Goal: Find specific page/section: Find specific page/section

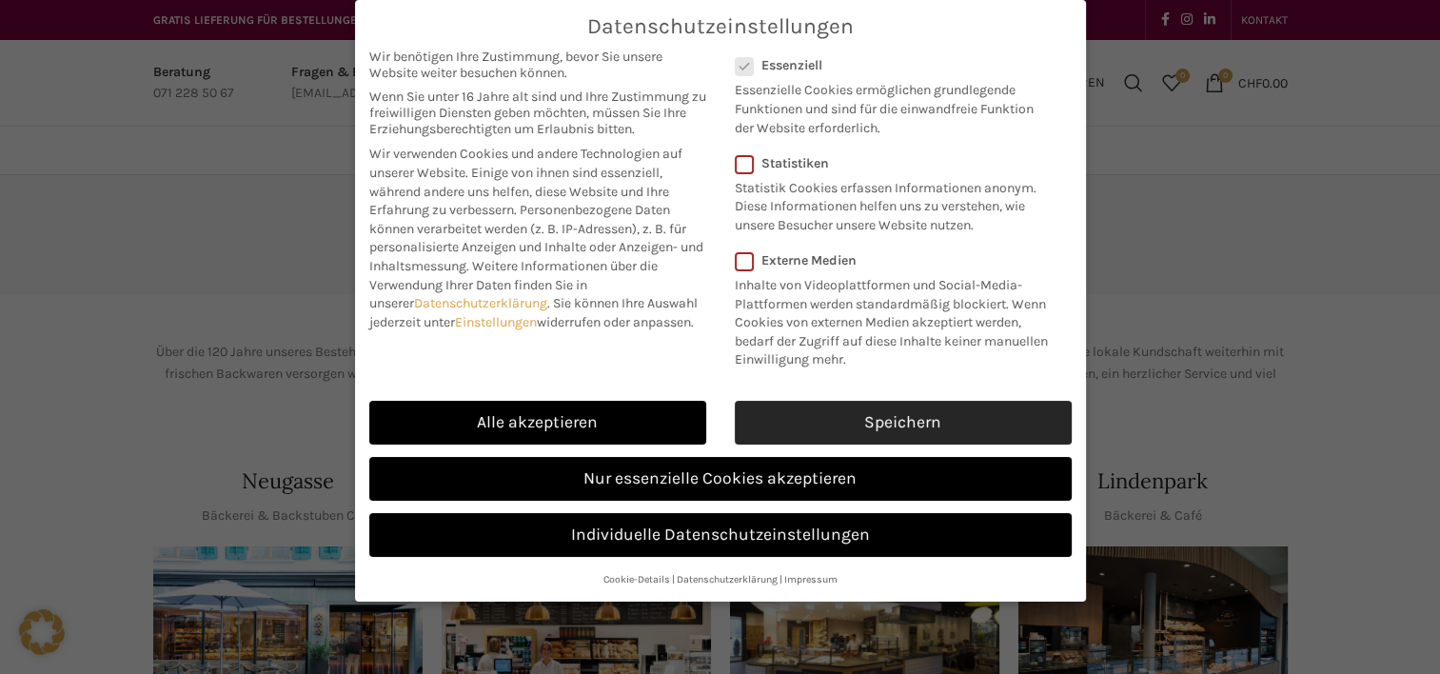
click at [925, 401] on link "Speichern" at bounding box center [903, 423] width 337 height 44
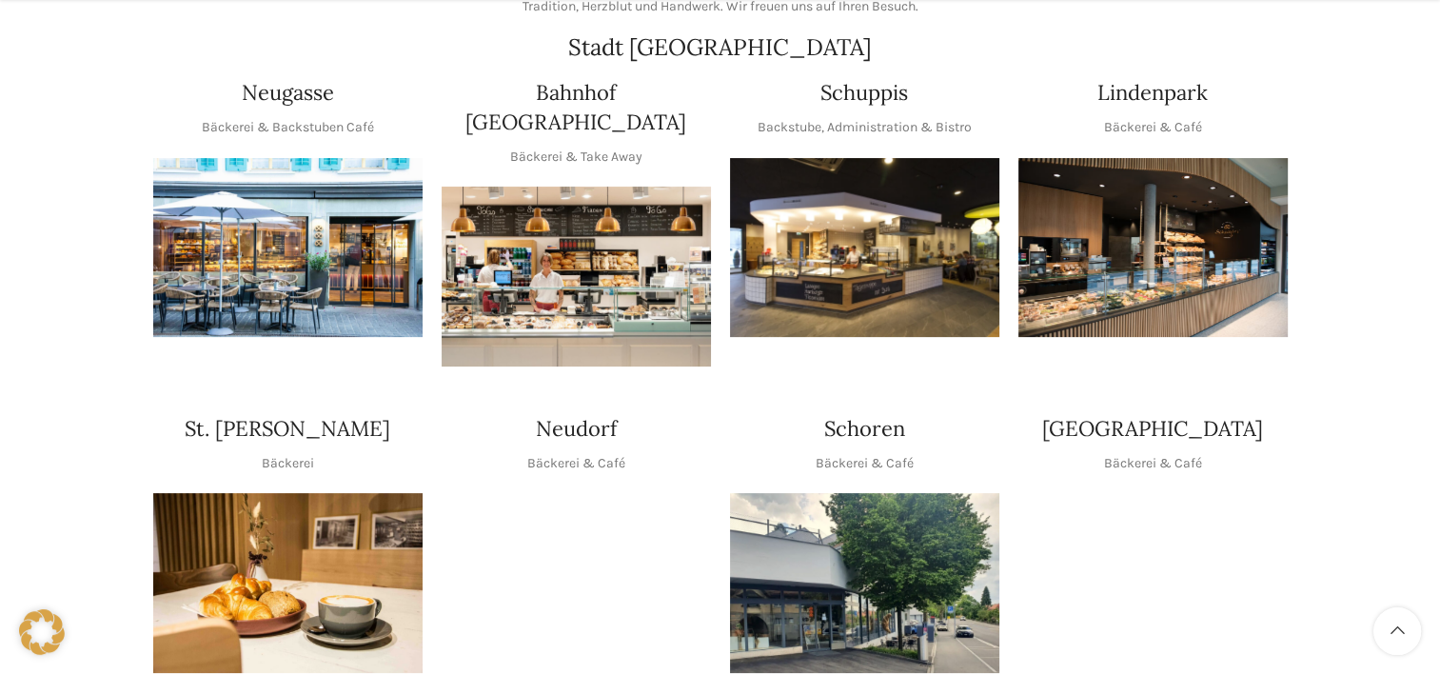
scroll to position [388, 0]
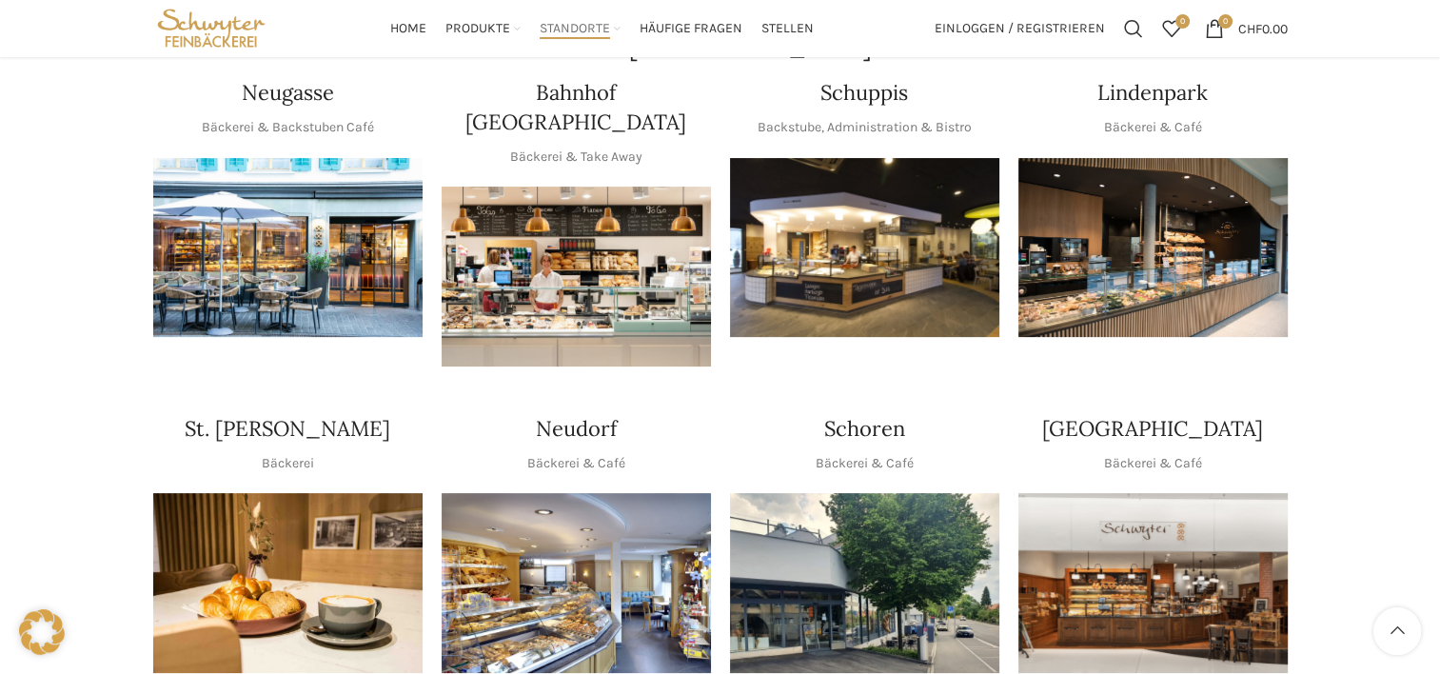
click at [1157, 283] on img "1 / 1" at bounding box center [1152, 248] width 269 height 180
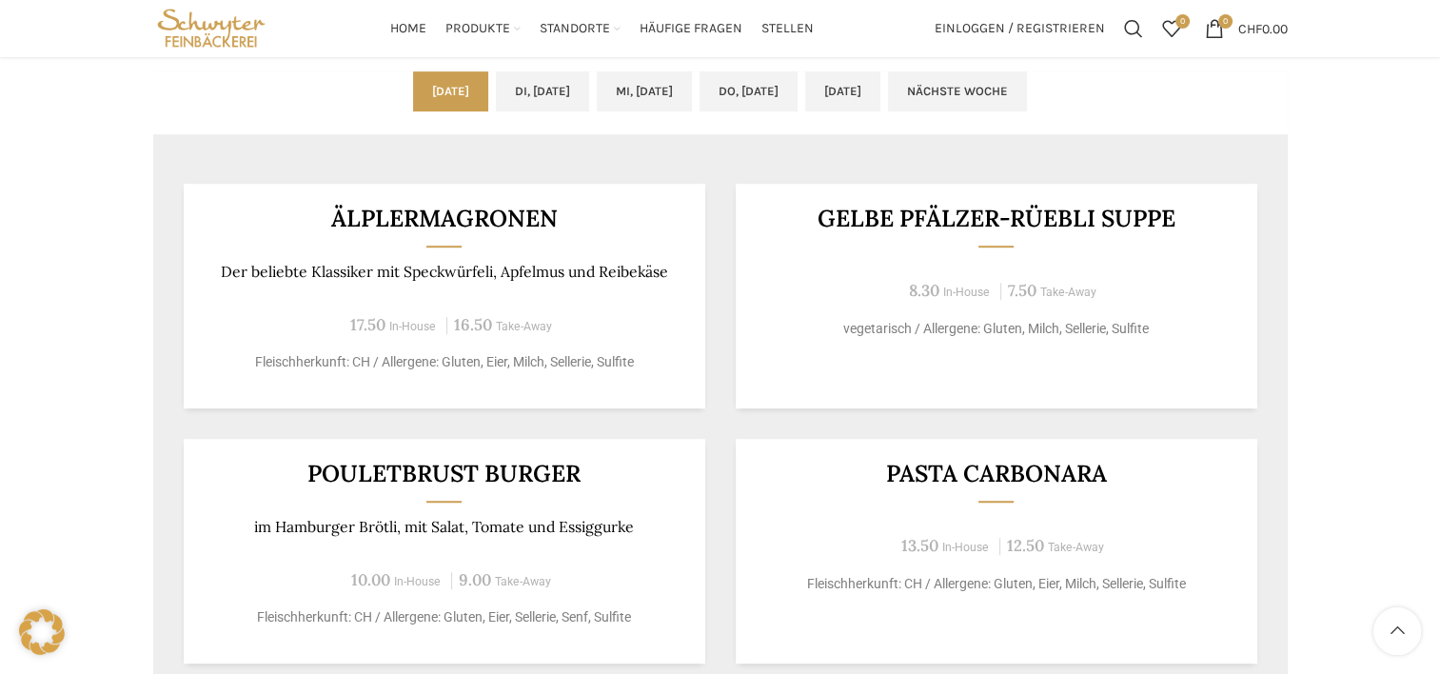
scroll to position [944, 0]
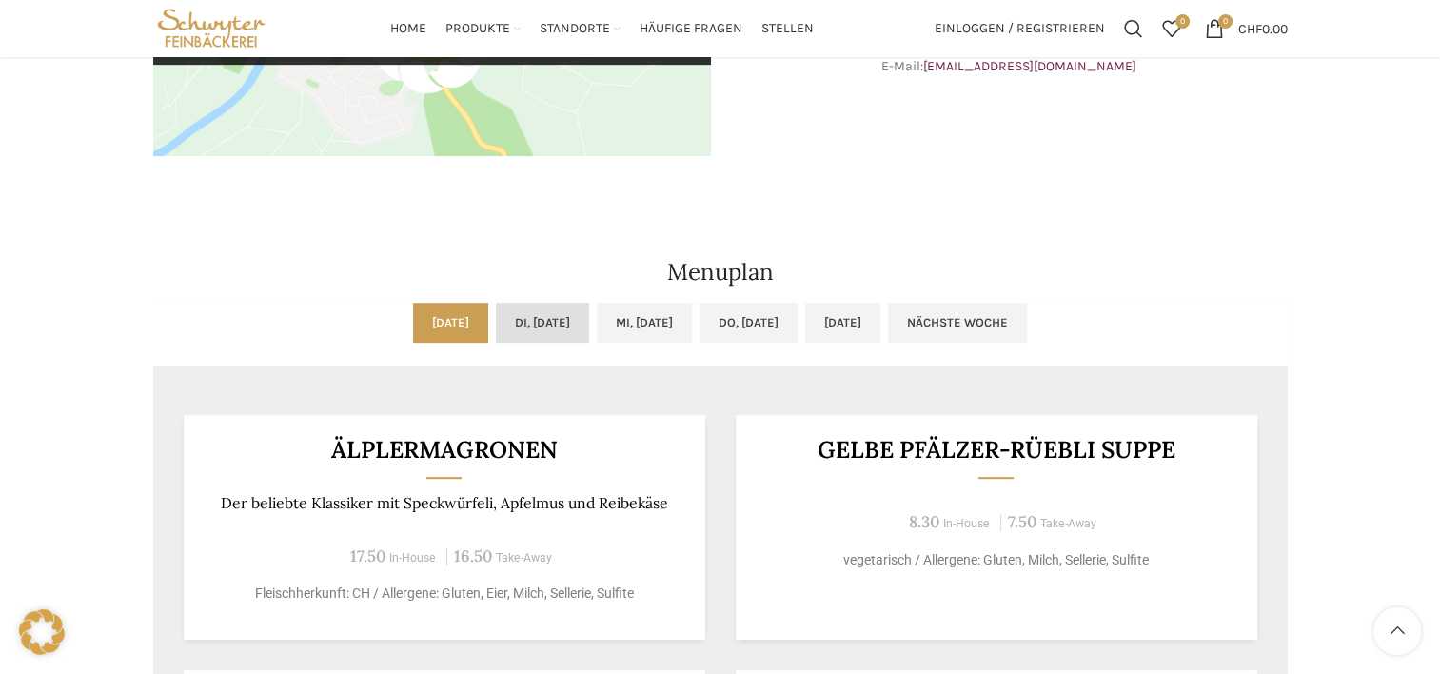
click at [552, 323] on link "Di, [DATE]" at bounding box center [542, 323] width 93 height 40
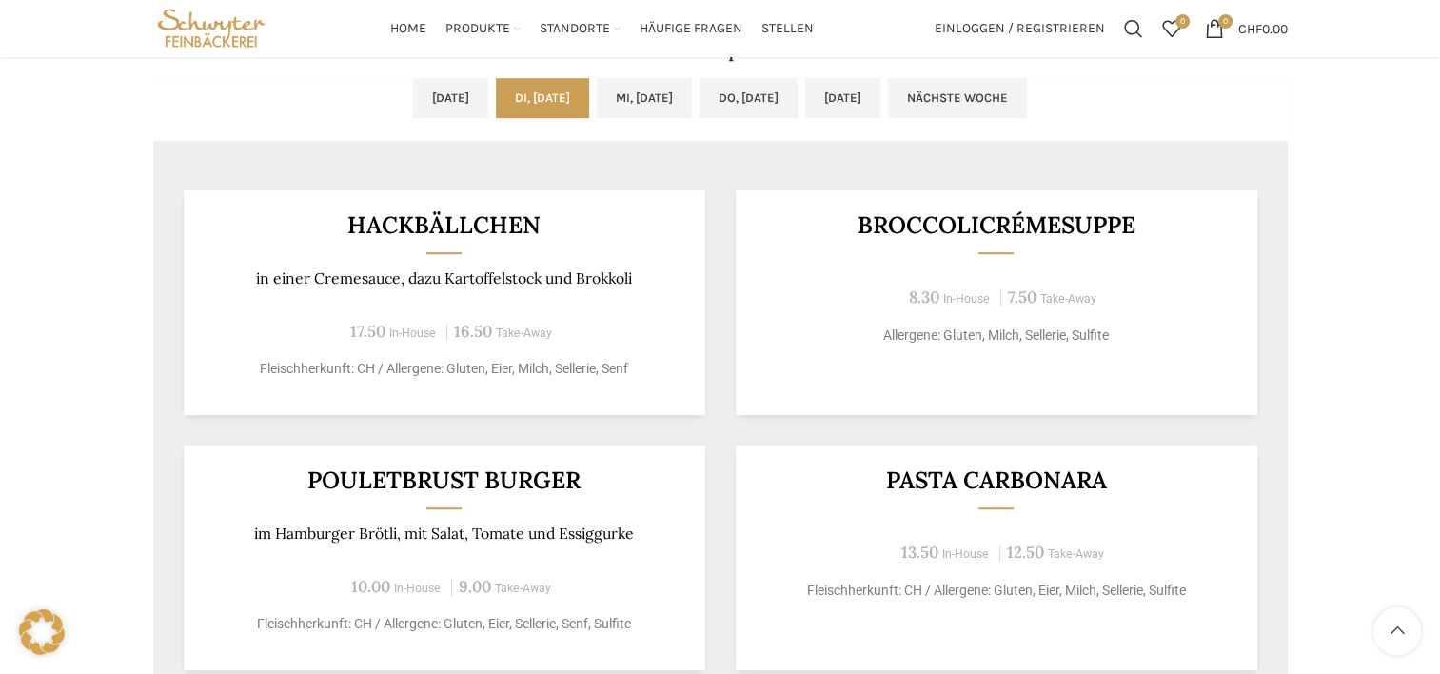
scroll to position [1168, 0]
